Goal: Task Accomplishment & Management: Manage account settings

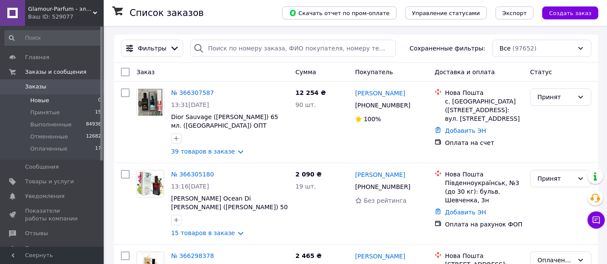
click at [39, 105] on li "Новые 0" at bounding box center [53, 101] width 106 height 12
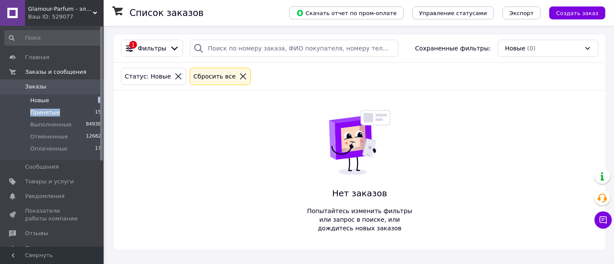
click at [71, 107] on ul "Новые 0 Принятые 15 Выполненные 84938 Отмененные 12682 Оплаченные 17" at bounding box center [53, 127] width 106 height 65
click at [69, 115] on li "Принятые 15" at bounding box center [53, 113] width 106 height 12
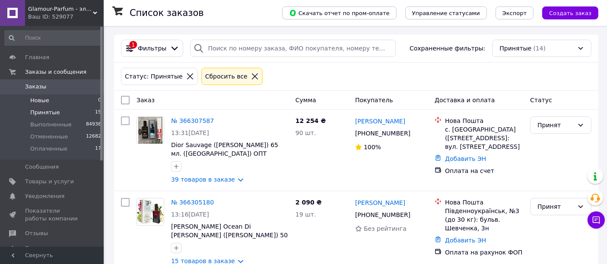
click at [49, 99] on li "Новые 0" at bounding box center [53, 101] width 106 height 12
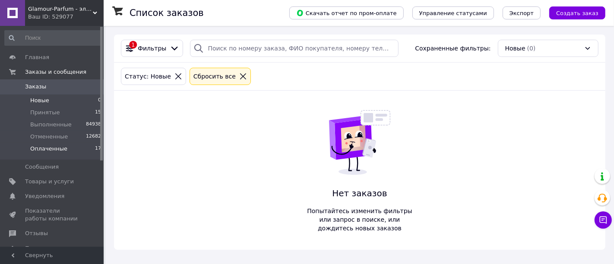
click at [79, 151] on li "Оплаченные 17" at bounding box center [53, 151] width 106 height 16
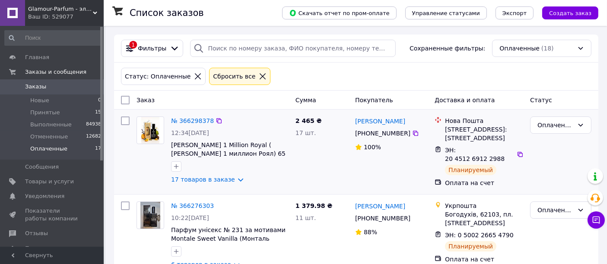
drag, startPoint x: 411, startPoint y: 117, endPoint x: 353, endPoint y: 120, distance: 58.4
click at [353, 120] on div "[PERSON_NAME] [PHONE_NUMBER]%" at bounding box center [390, 152] width 79 height 78
copy link "[PERSON_NAME]"
drag, startPoint x: 212, startPoint y: 117, endPoint x: 209, endPoint y: 109, distance: 8.9
click at [215, 117] on icon at bounding box center [218, 120] width 7 height 7
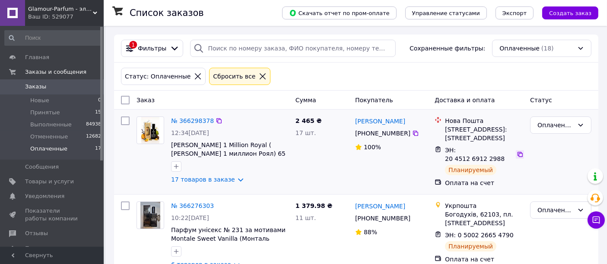
click at [516, 153] on icon at bounding box center [519, 154] width 7 height 7
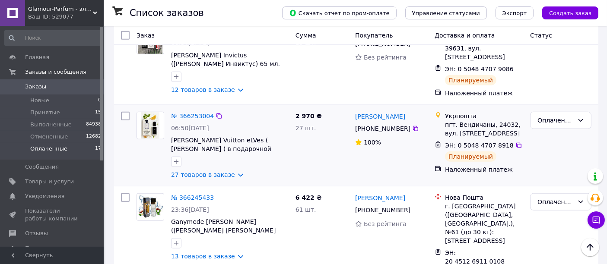
scroll to position [671, 0]
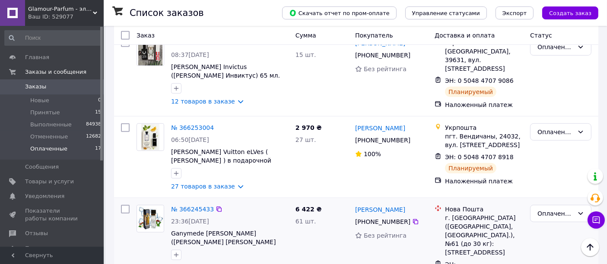
drag, startPoint x: 401, startPoint y: 143, endPoint x: 353, endPoint y: 140, distance: 48.0
click at [353, 202] on div "[PERSON_NAME] [PHONE_NUMBER] Без рейтинга" at bounding box center [390, 254] width 79 height 104
copy link "[PERSON_NAME]"
drag, startPoint x: 213, startPoint y: 143, endPoint x: 199, endPoint y: 114, distance: 32.4
click at [215, 206] on icon at bounding box center [218, 209] width 7 height 7
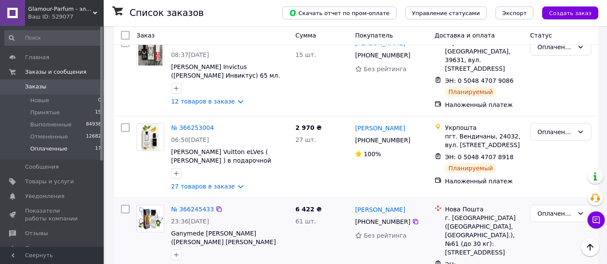
click at [516, 264] on icon at bounding box center [519, 268] width 7 height 7
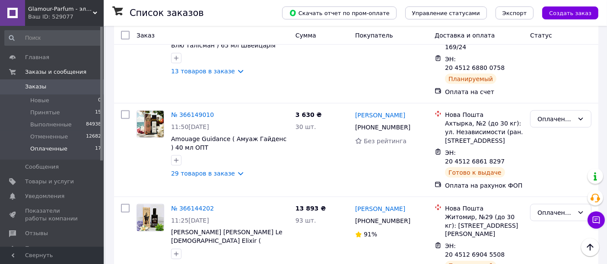
scroll to position [1413, 0]
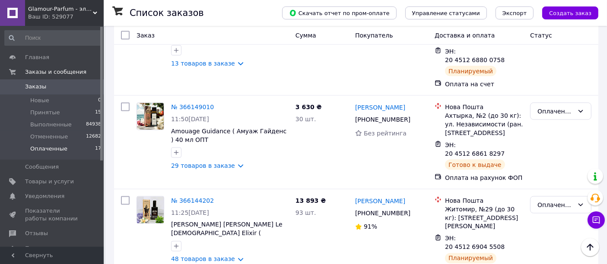
drag, startPoint x: 405, startPoint y: 182, endPoint x: 354, endPoint y: 179, distance: 50.2
copy link "[PERSON_NAME]"
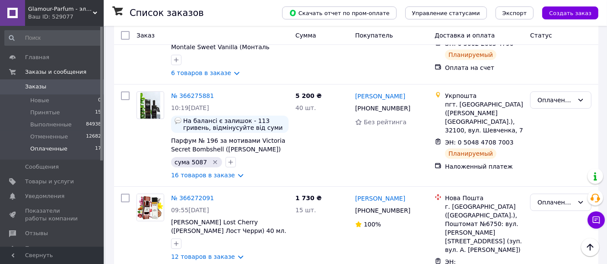
scroll to position [48, 0]
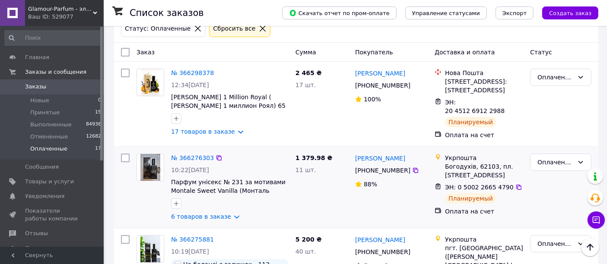
drag, startPoint x: 423, startPoint y: 151, endPoint x: 368, endPoint y: 150, distance: 54.8
click at [368, 153] on div "[PERSON_NAME]" at bounding box center [391, 158] width 74 height 11
copy link "[PERSON_NAME]"
click at [218, 153] on div "№ 366276303" at bounding box center [229, 158] width 119 height 10
click at [215, 155] on icon at bounding box center [218, 158] width 7 height 7
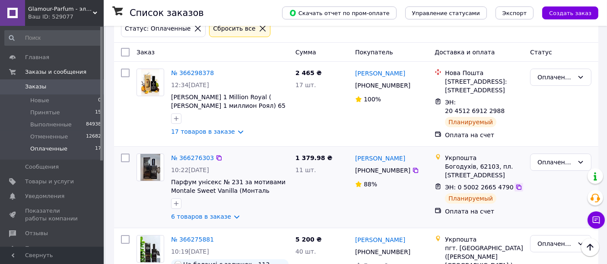
click at [515, 184] on icon at bounding box center [518, 187] width 7 height 7
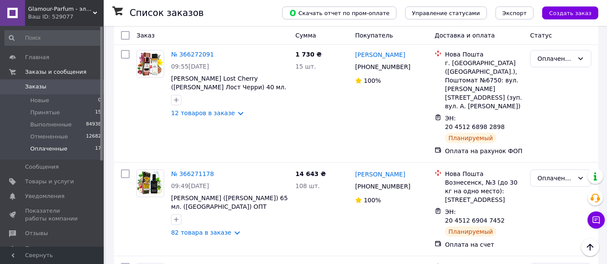
scroll to position [383, 0]
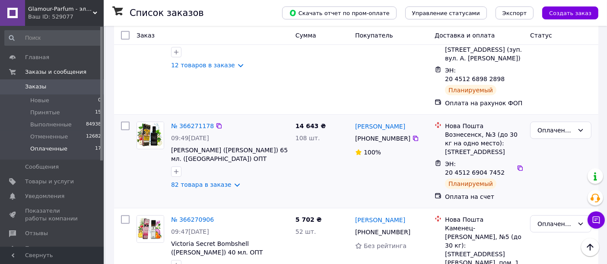
drag, startPoint x: 407, startPoint y: 94, endPoint x: 353, endPoint y: 95, distance: 54.0
click at [353, 118] on div "[PERSON_NAME] [PHONE_NUMBER]%" at bounding box center [390, 161] width 79 height 86
copy link "[PERSON_NAME]"
click at [215, 123] on icon at bounding box center [218, 126] width 7 height 7
click at [515, 164] on div at bounding box center [519, 168] width 8 height 9
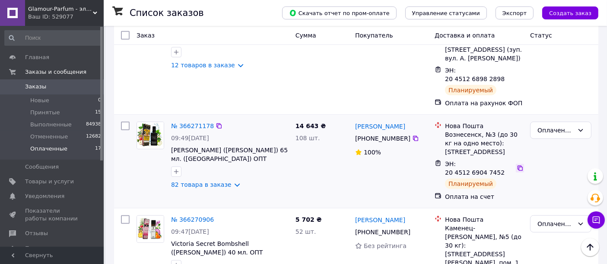
click at [516, 165] on icon at bounding box center [519, 168] width 7 height 7
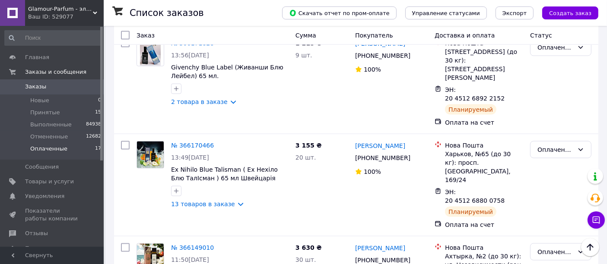
scroll to position [1295, 0]
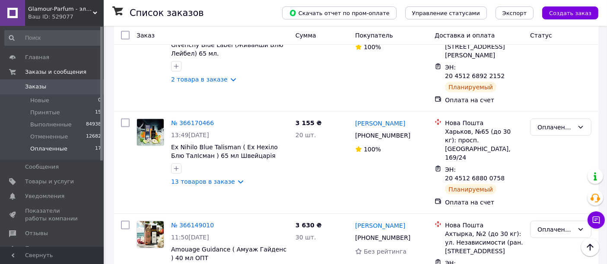
drag, startPoint x: 401, startPoint y: 136, endPoint x: 355, endPoint y: 139, distance: 46.3
copy link "[PERSON_NAME]"
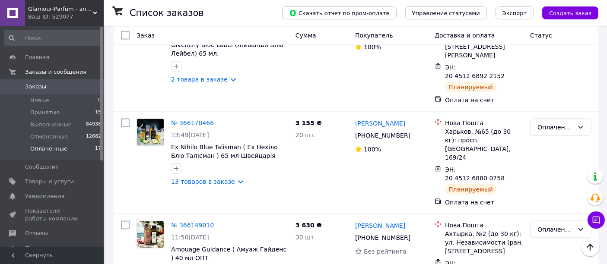
drag, startPoint x: 411, startPoint y: 136, endPoint x: 360, endPoint y: 136, distance: 51.8
